Goal: Register for event/course

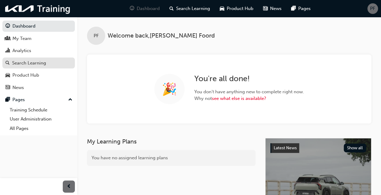
click at [34, 60] on div "Search Learning" at bounding box center [29, 63] width 34 height 7
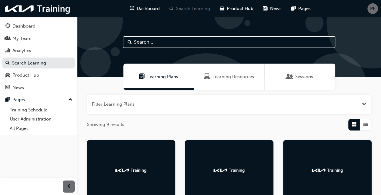
click at [312, 75] on span "Sessions" at bounding box center [305, 76] width 18 height 7
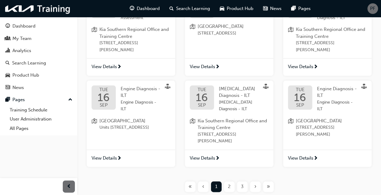
scroll to position [279, 0]
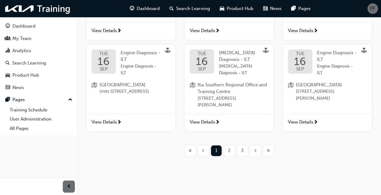
click at [228, 151] on span "2" at bounding box center [229, 150] width 3 height 7
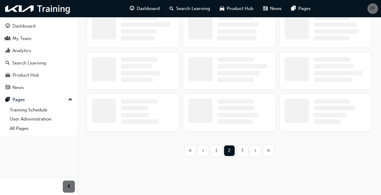
scroll to position [279, 0]
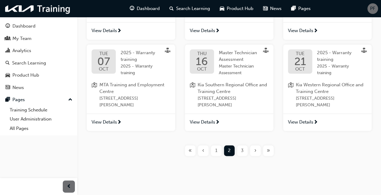
click at [131, 83] on span "MTA Training and Employment Centre" at bounding box center [135, 89] width 71 height 14
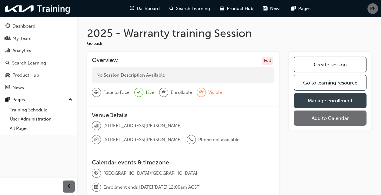
click at [333, 98] on link "Manage enrollment" at bounding box center [330, 100] width 73 height 15
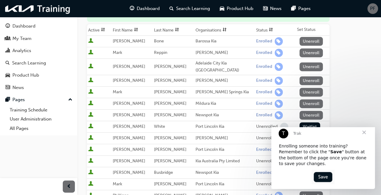
click at [364, 138] on span "Close" at bounding box center [365, 133] width 22 height 22
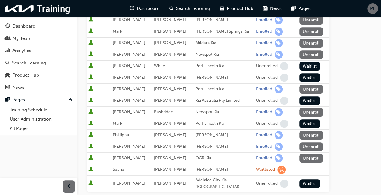
scroll to position [121, 0]
